Goal: Task Accomplishment & Management: Use online tool/utility

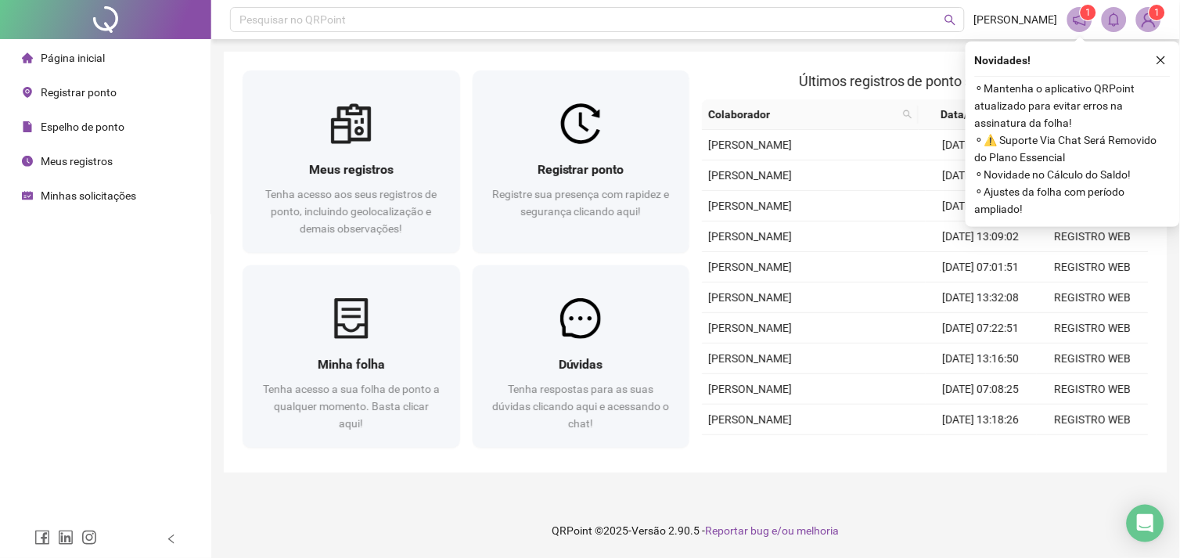
click at [67, 95] on span "Registrar ponto" at bounding box center [79, 92] width 76 height 13
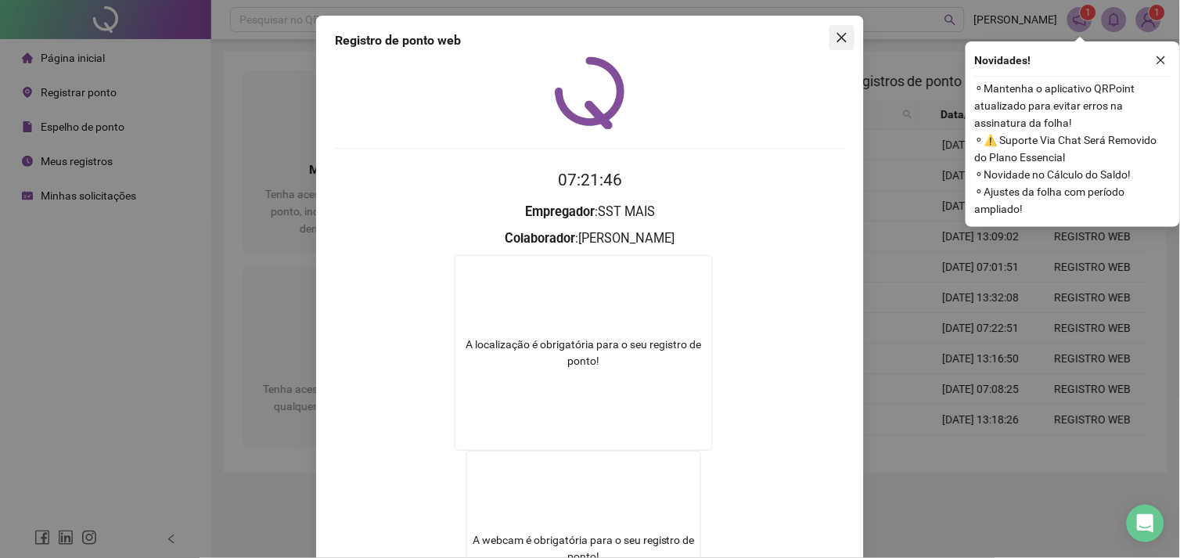
click at [836, 39] on icon "close" at bounding box center [842, 37] width 13 height 13
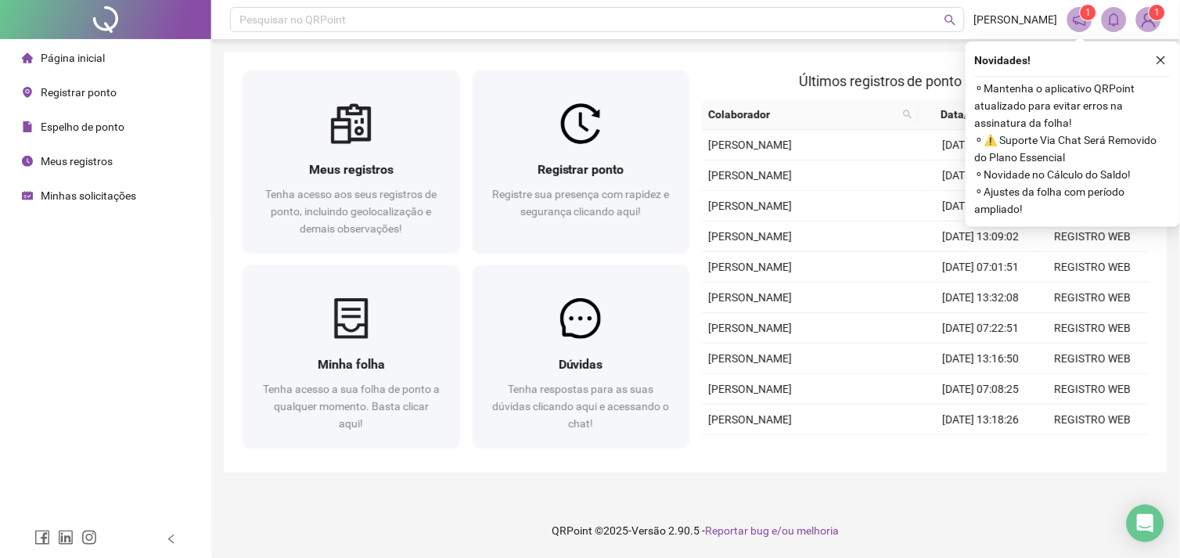
click at [84, 95] on span "Registrar ponto" at bounding box center [79, 92] width 76 height 13
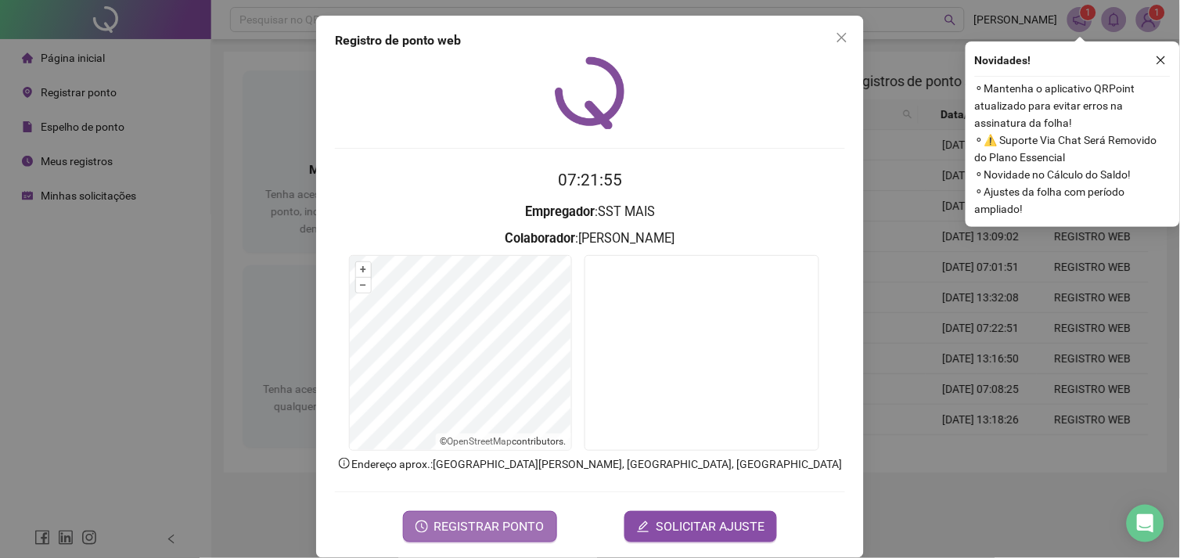
click at [442, 530] on span "REGISTRAR PONTO" at bounding box center [489, 526] width 110 height 19
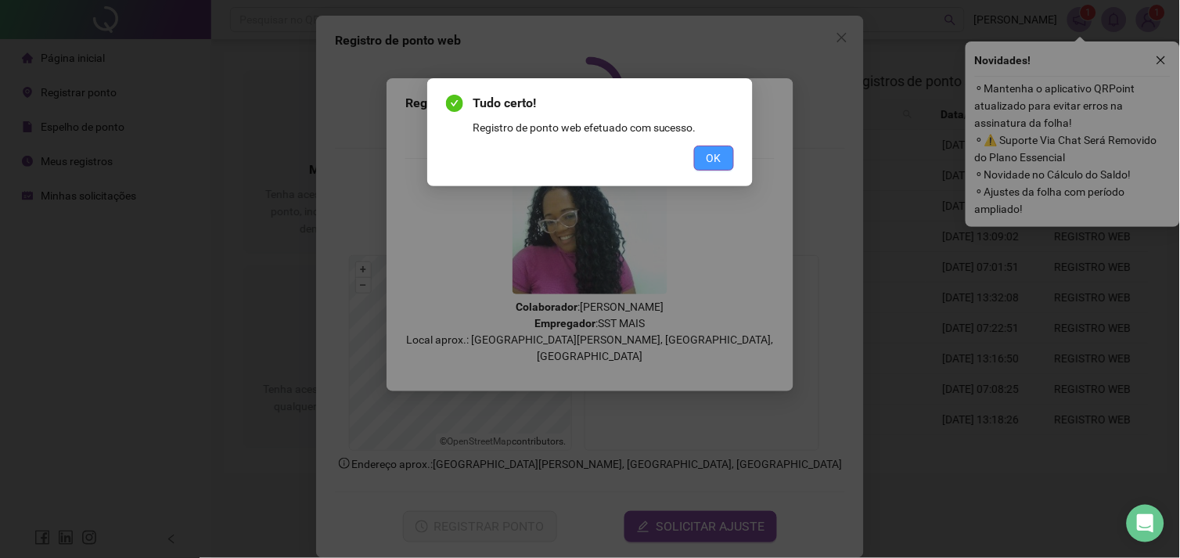
click at [712, 165] on span "OK" at bounding box center [713, 157] width 15 height 17
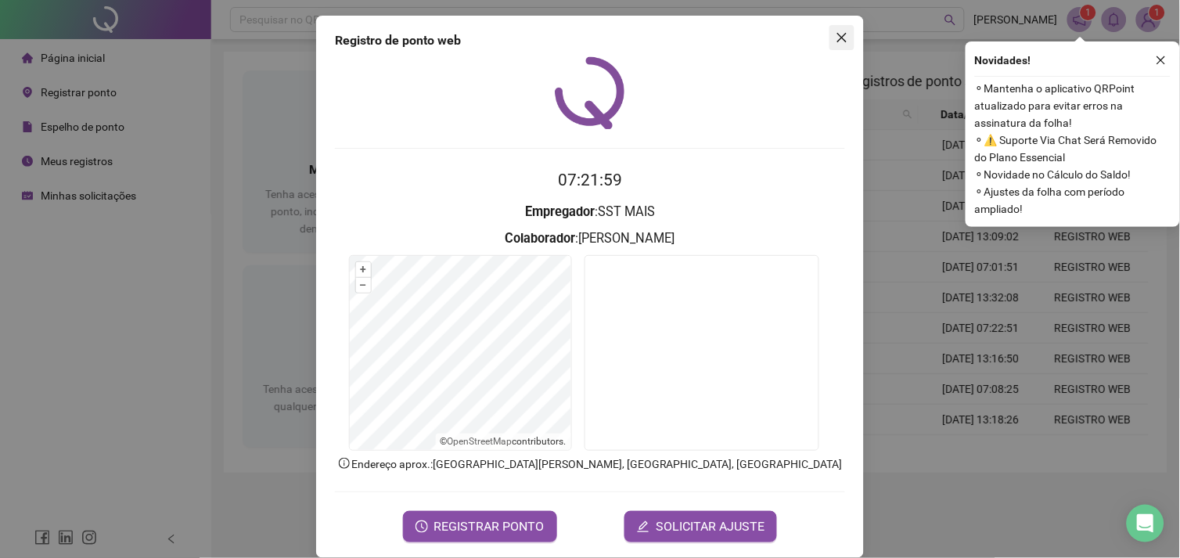
click at [829, 37] on span "Close" at bounding box center [841, 37] width 25 height 13
